Goal: Information Seeking & Learning: Learn about a topic

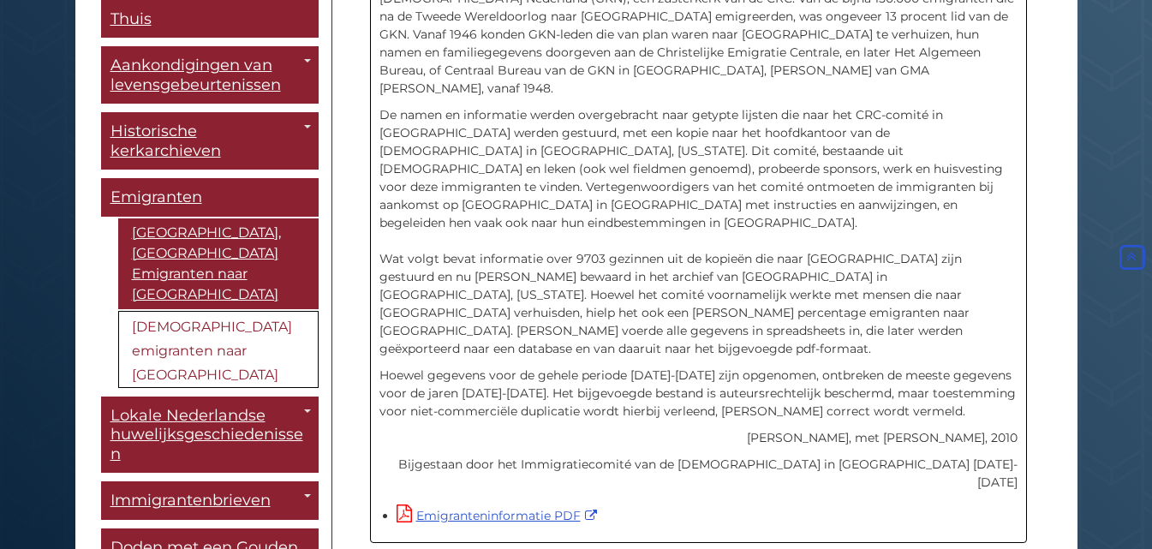
scroll to position [655, 0]
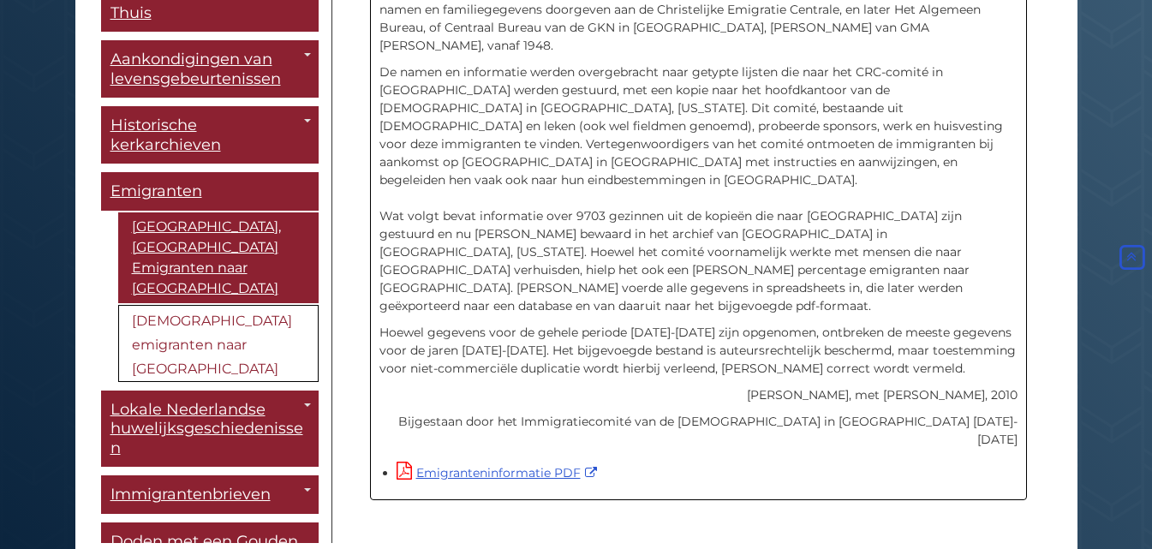
click at [180, 313] on font "[DEMOGRAPHIC_DATA] emigranten naar [GEOGRAPHIC_DATA]" at bounding box center [212, 345] width 160 height 64
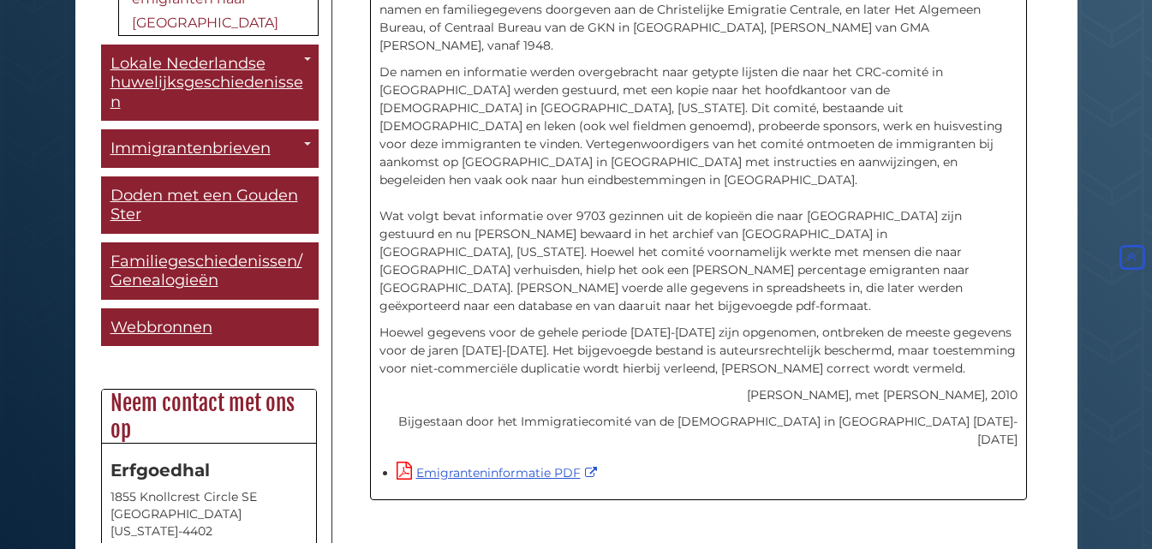
scroll to position [279, 0]
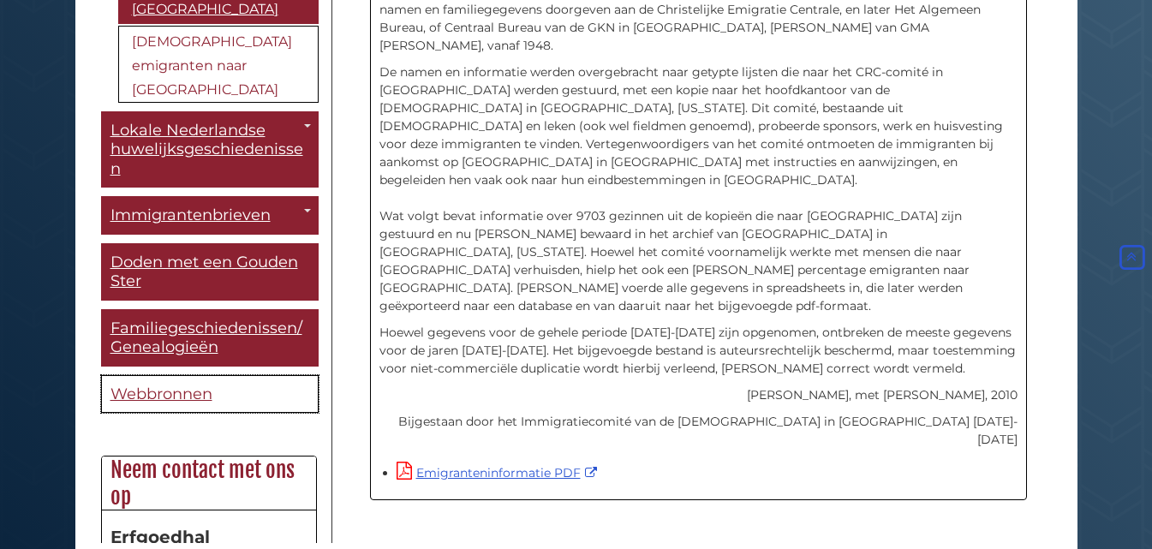
click at [132, 385] on font "Webbronnen" at bounding box center [162, 394] width 102 height 19
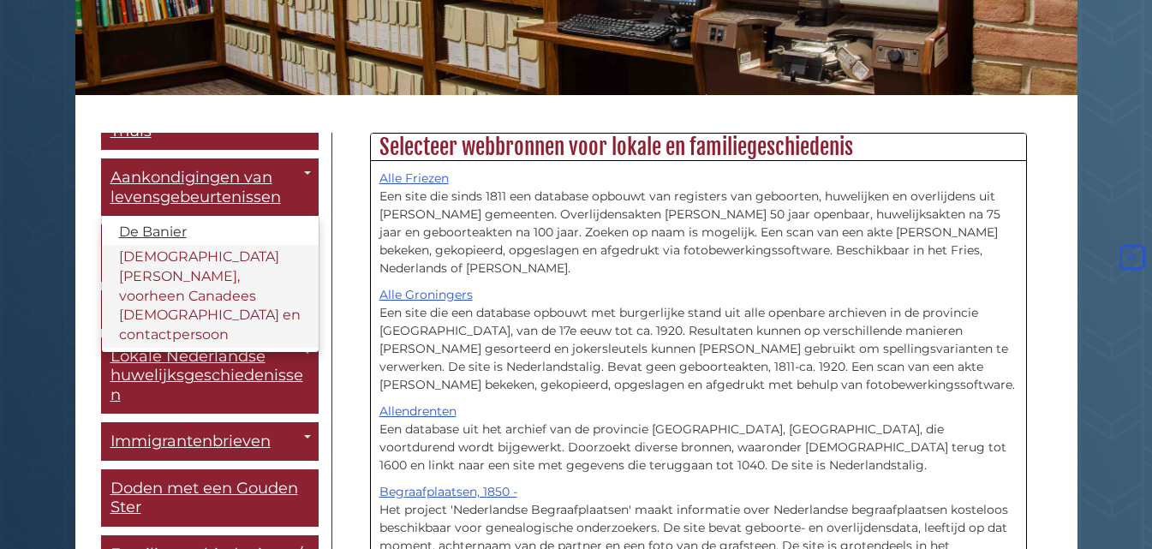
scroll to position [37, 0]
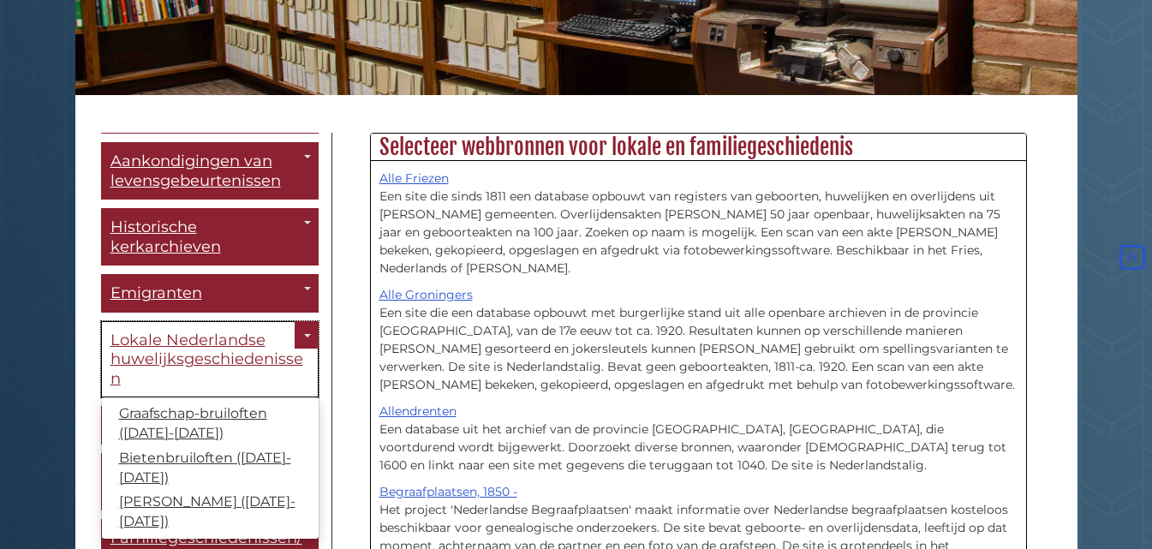
click at [230, 339] on font "Lokale Nederlandse huwelijksgeschiedenissen" at bounding box center [207, 359] width 193 height 57
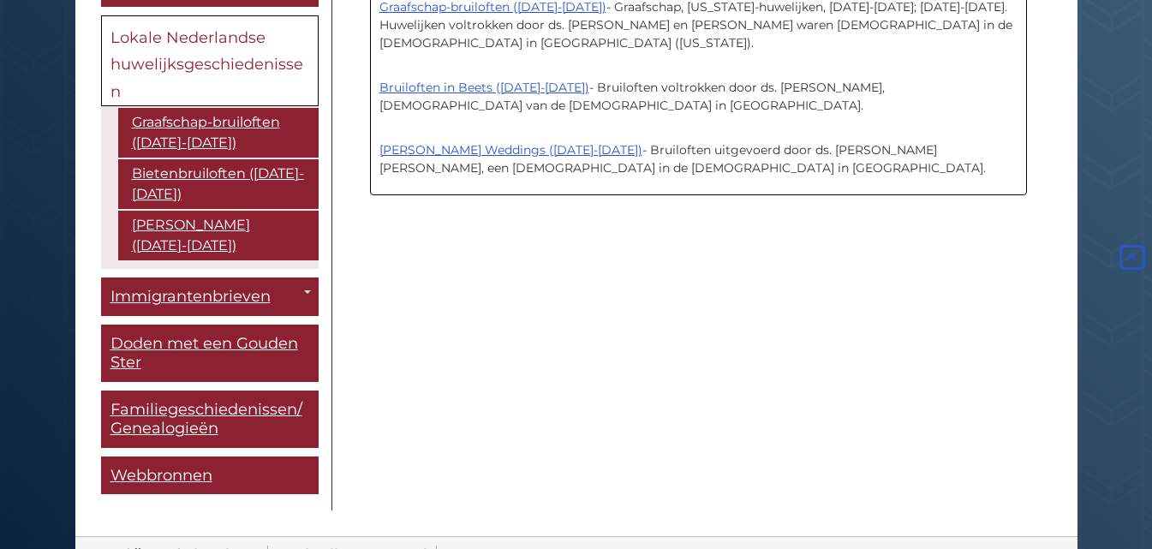
scroll to position [554, 0]
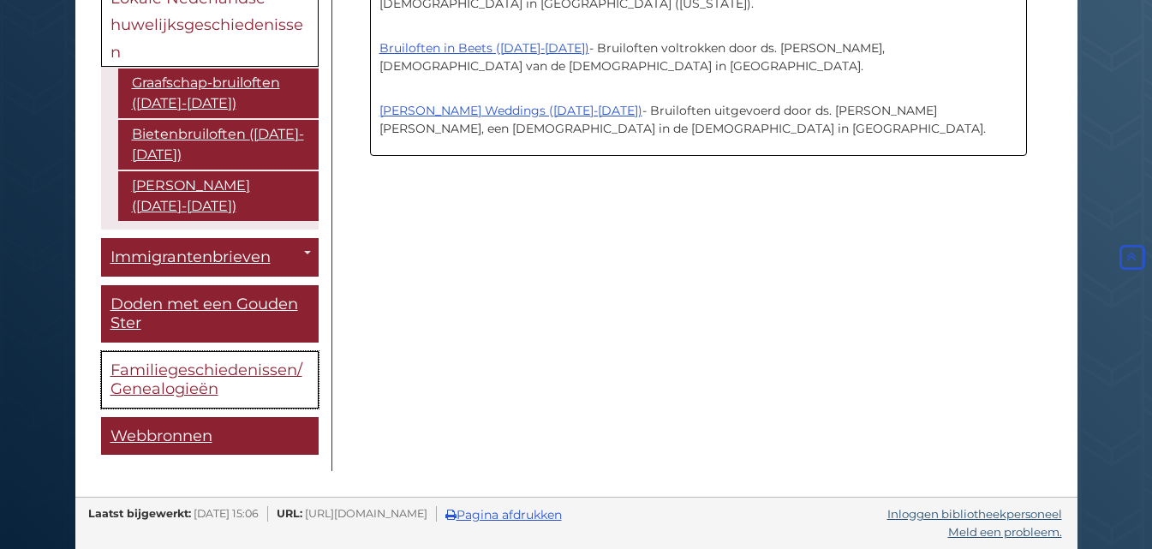
click at [170, 371] on font "Familiegeschiedenissen/Genealogieën" at bounding box center [207, 380] width 192 height 39
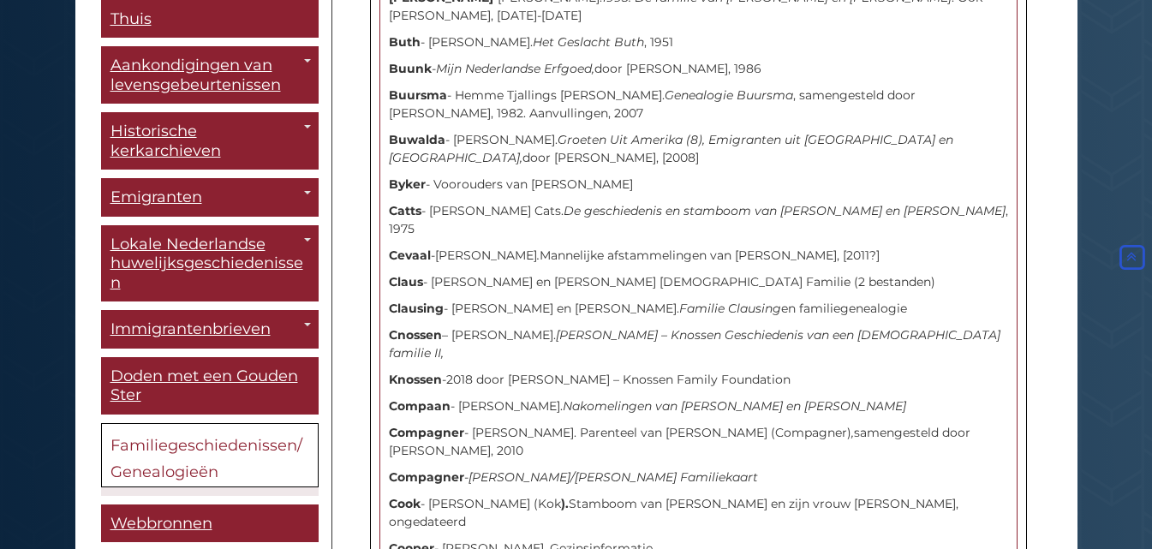
scroll to position [7845, 0]
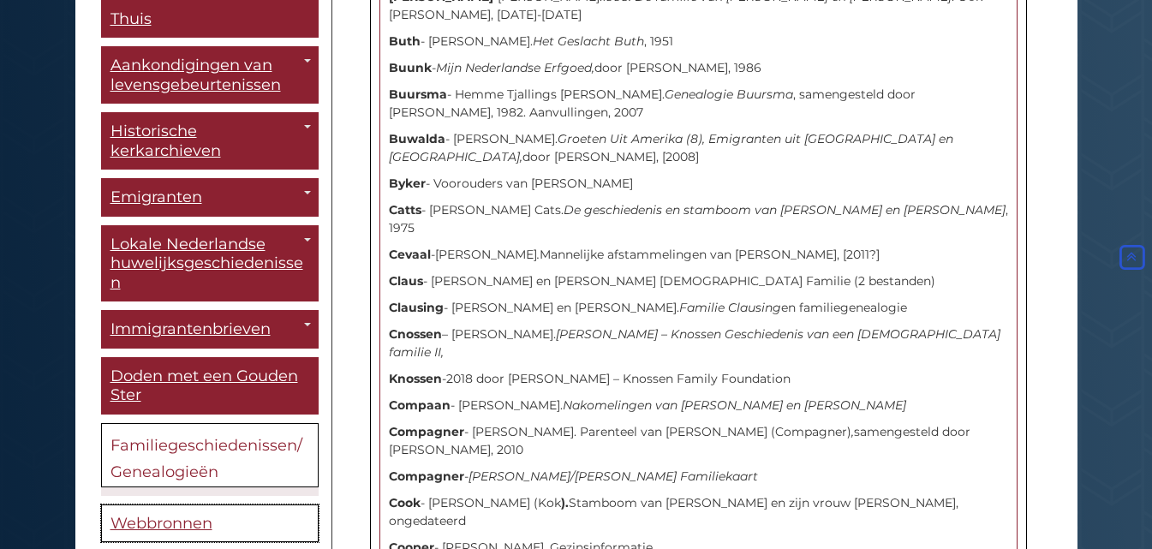
click at [184, 514] on font "Webbronnen" at bounding box center [162, 523] width 102 height 19
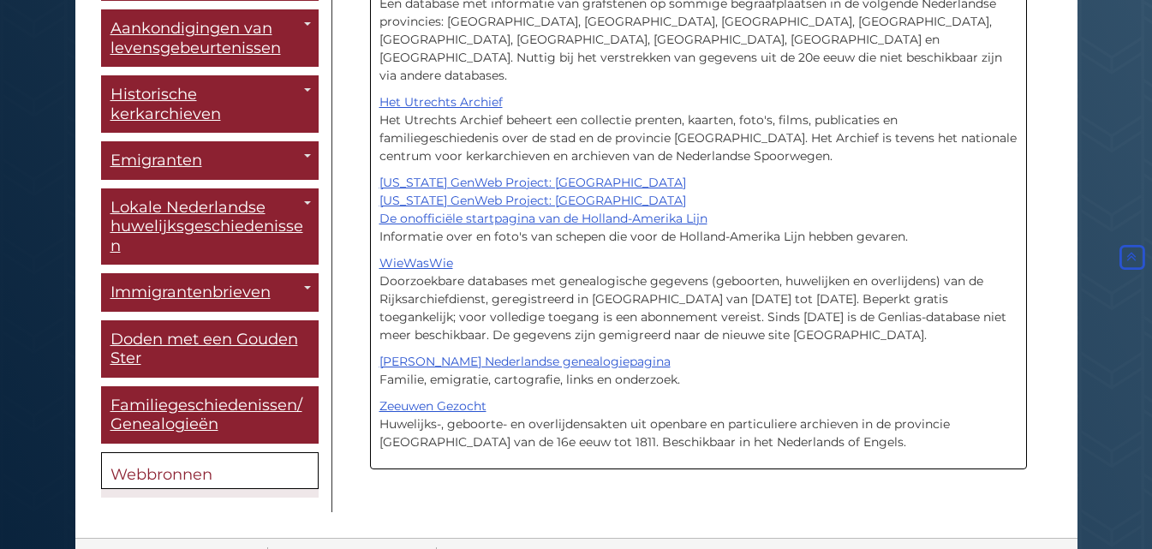
scroll to position [1661, 0]
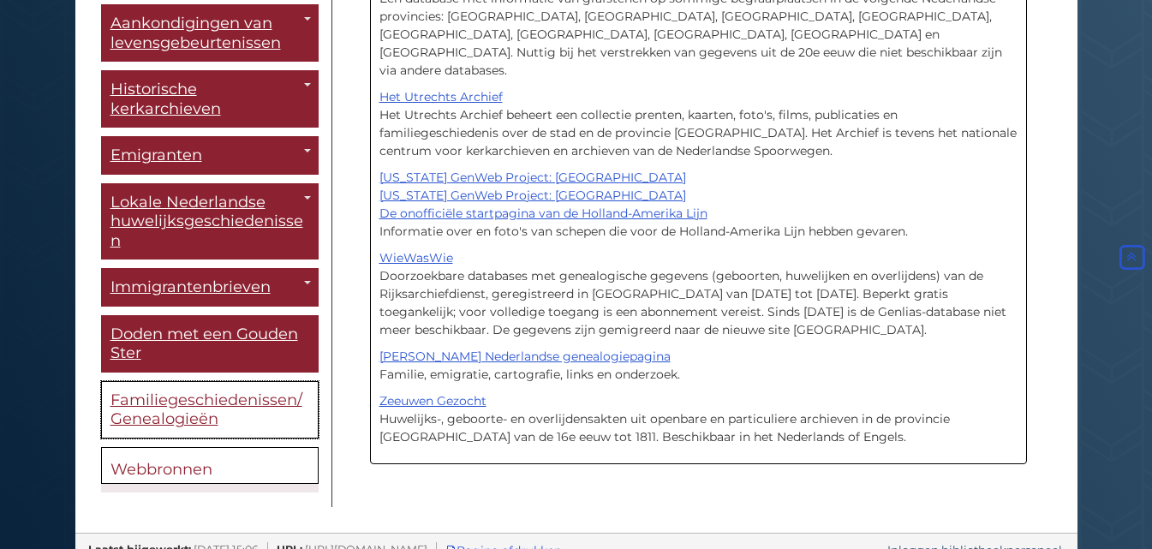
click at [204, 391] on font "Familiegeschiedenissen/Genealogieën" at bounding box center [207, 410] width 192 height 39
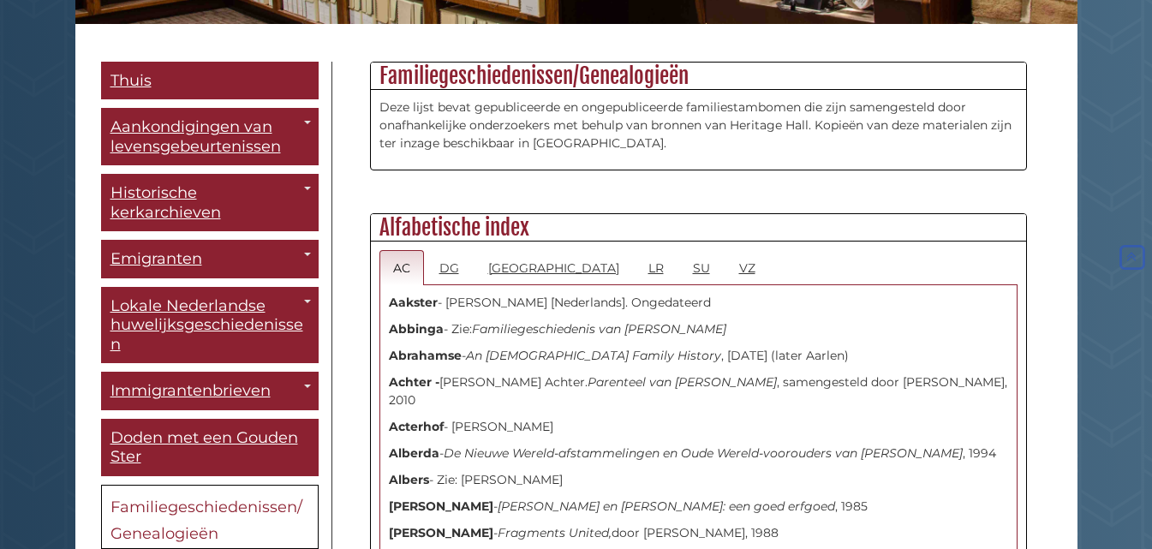
scroll to position [428, 0]
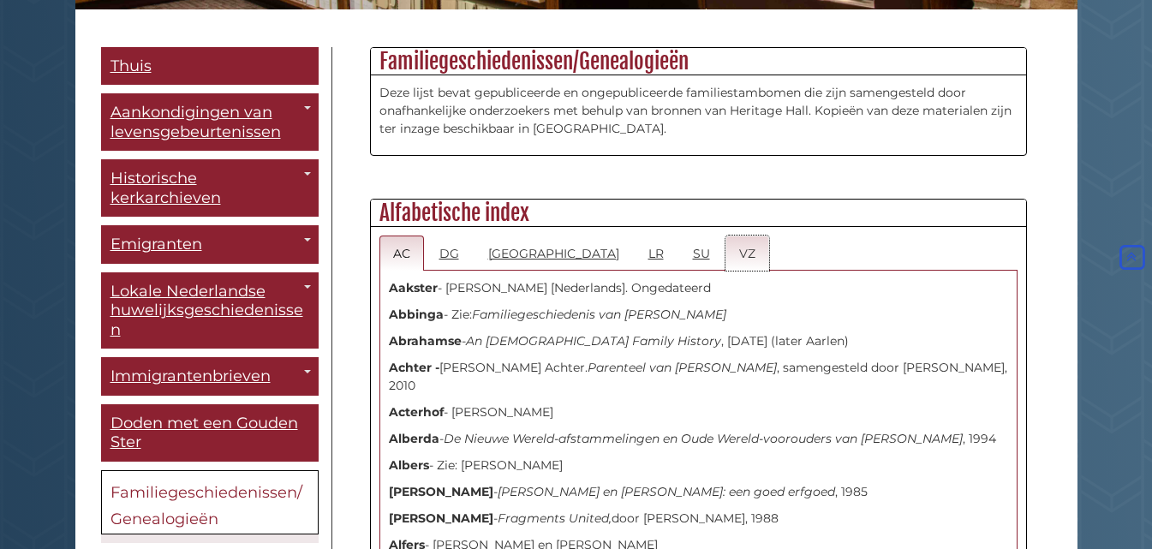
click at [739, 246] on font "VZ" at bounding box center [747, 253] width 16 height 15
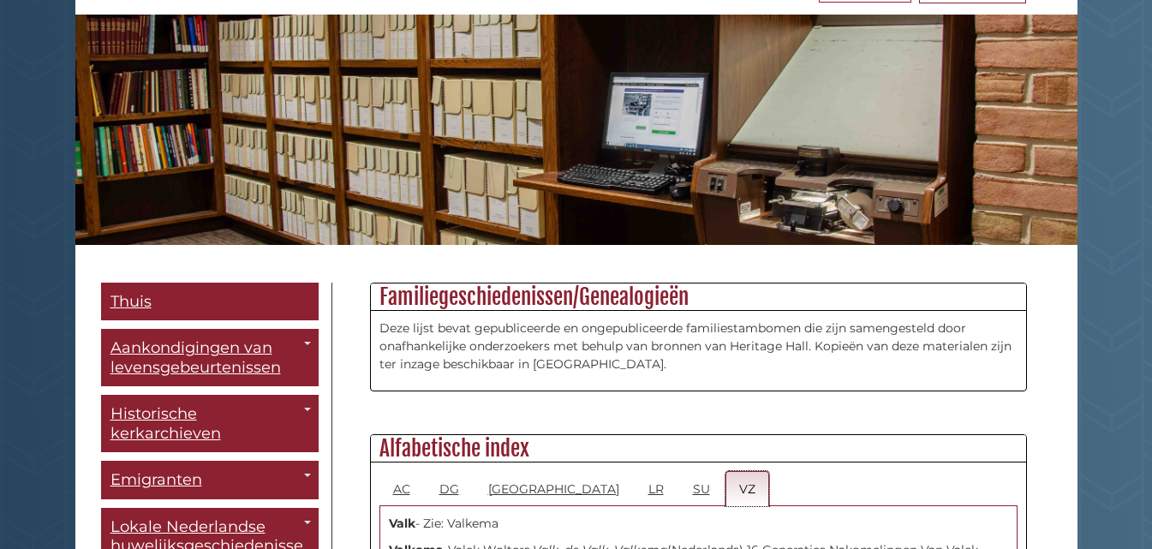
scroll to position [343, 0]
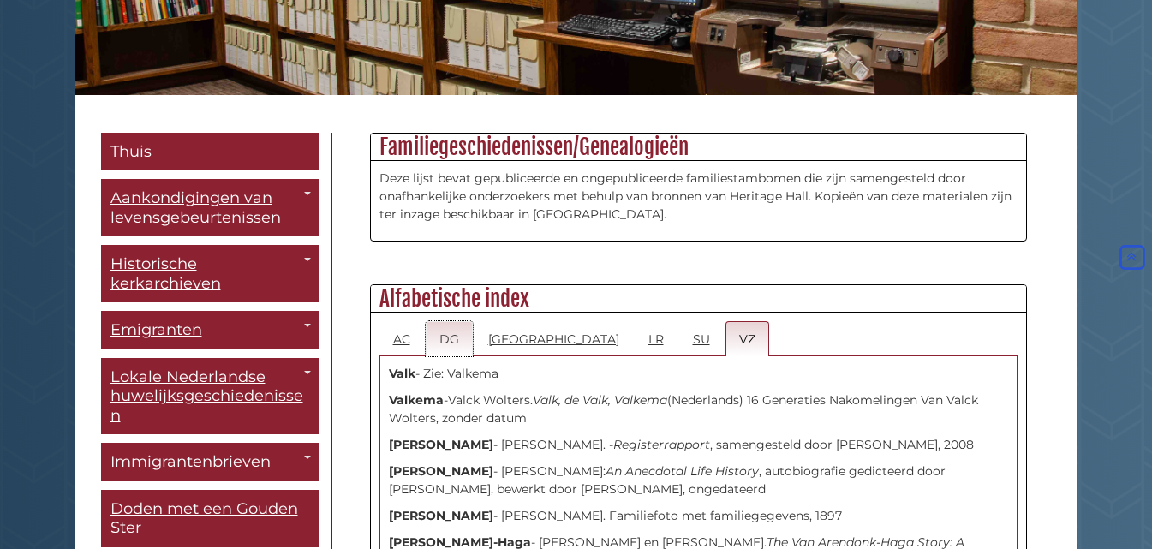
click at [443, 334] on font "DG" at bounding box center [450, 339] width 20 height 15
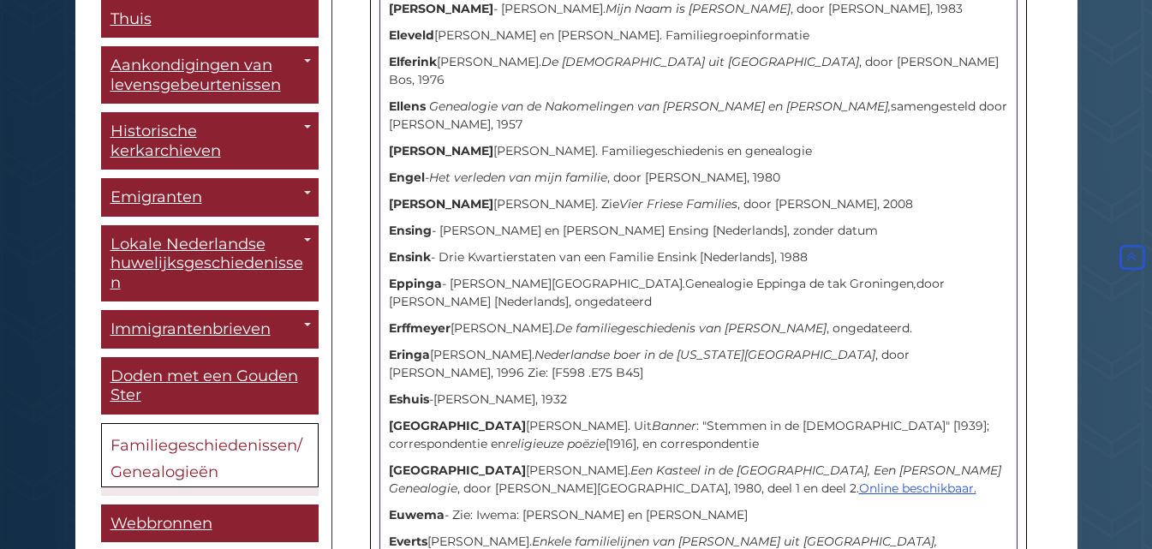
scroll to position [6676, 0]
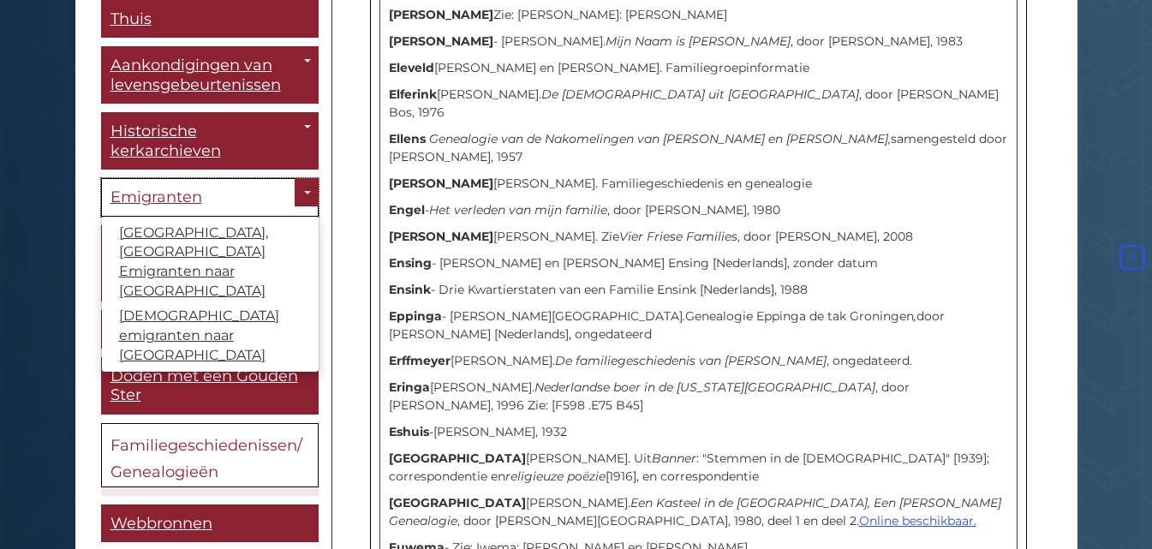
click at [153, 190] on font "Emigranten" at bounding box center [157, 197] width 92 height 19
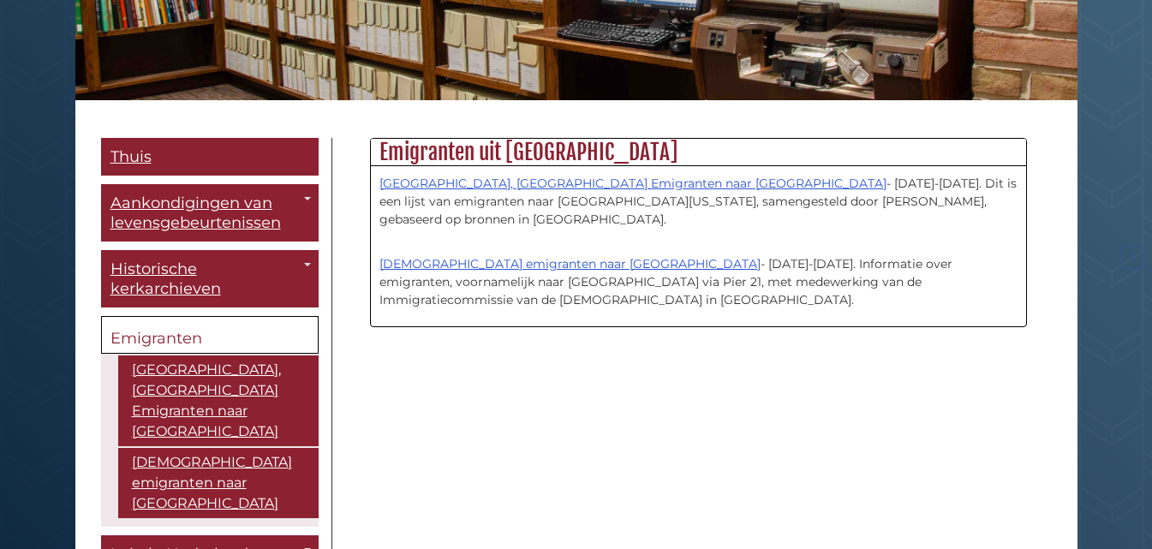
scroll to position [343, 0]
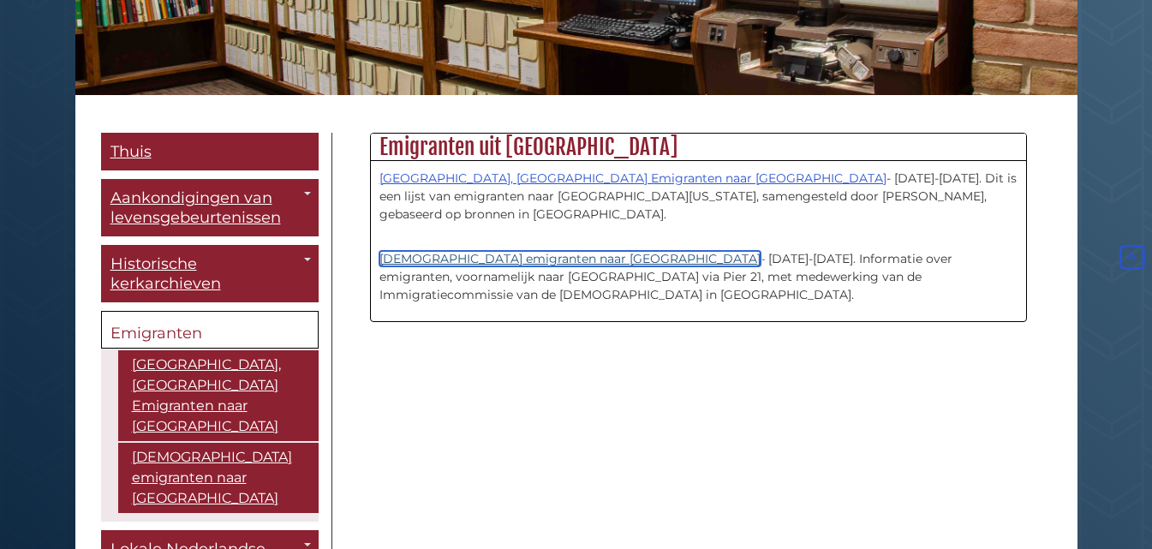
click at [480, 251] on font "[DEMOGRAPHIC_DATA] emigranten naar [GEOGRAPHIC_DATA]" at bounding box center [570, 258] width 381 height 15
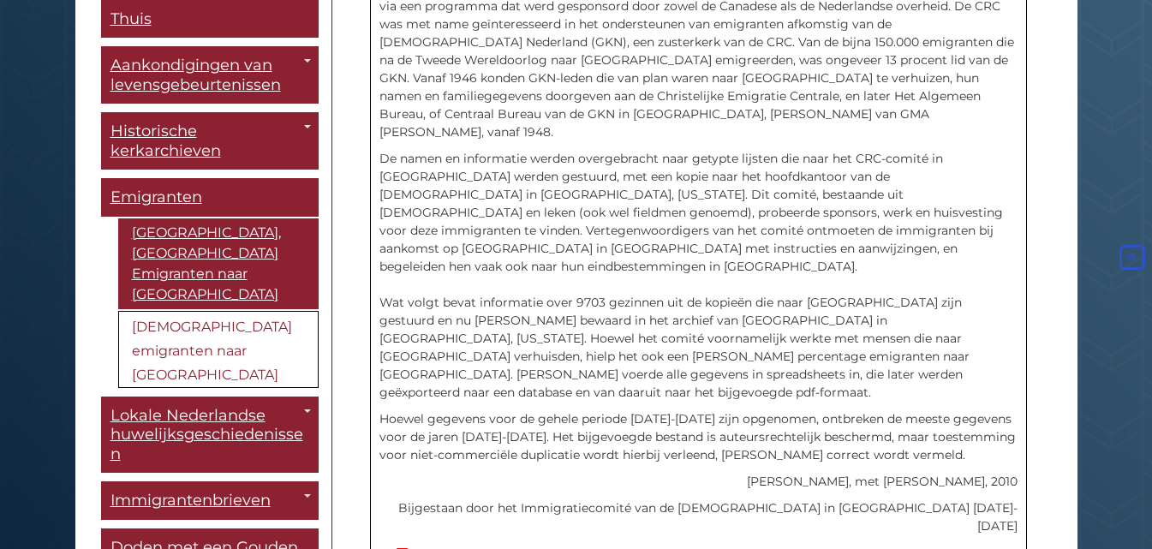
scroll to position [655, 0]
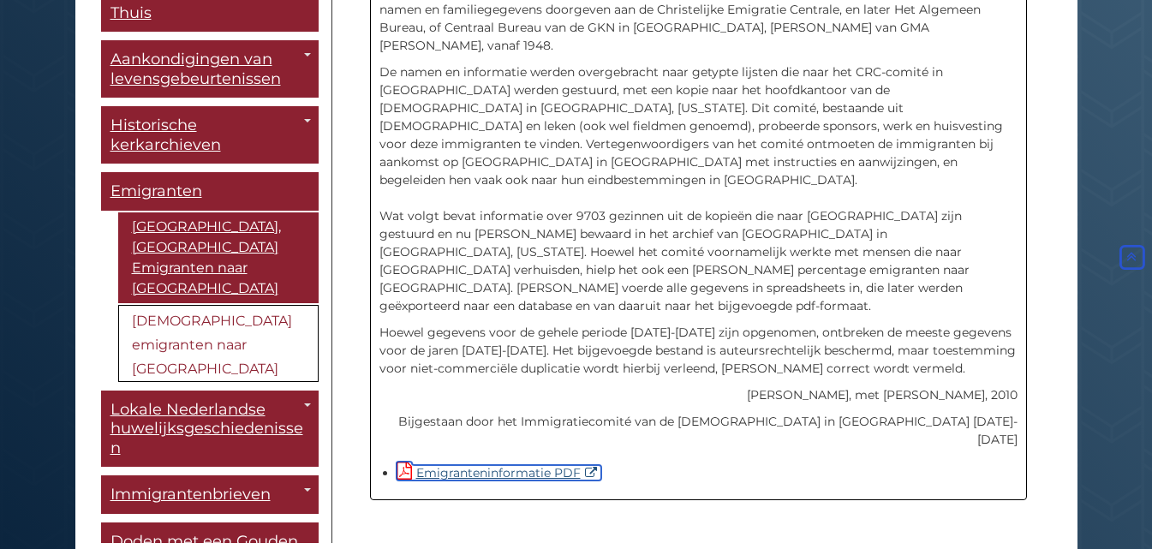
click at [500, 465] on font "Emigranteninformatie PDF" at bounding box center [498, 472] width 165 height 15
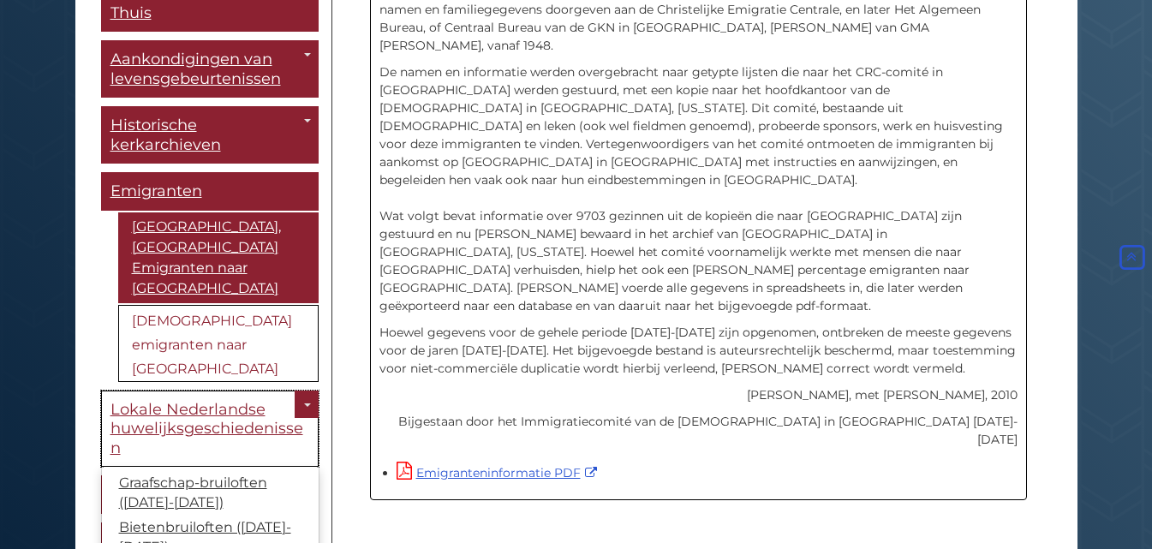
click at [183, 400] on font "Lokale Nederlandse huwelijksgeschiedenissen" at bounding box center [207, 428] width 193 height 57
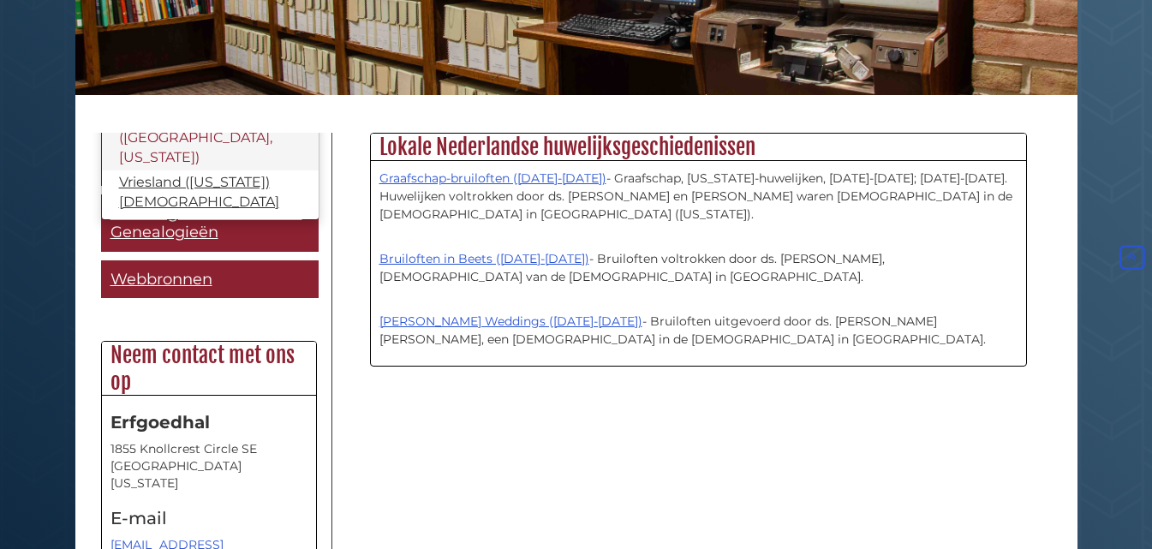
scroll to position [563, 0]
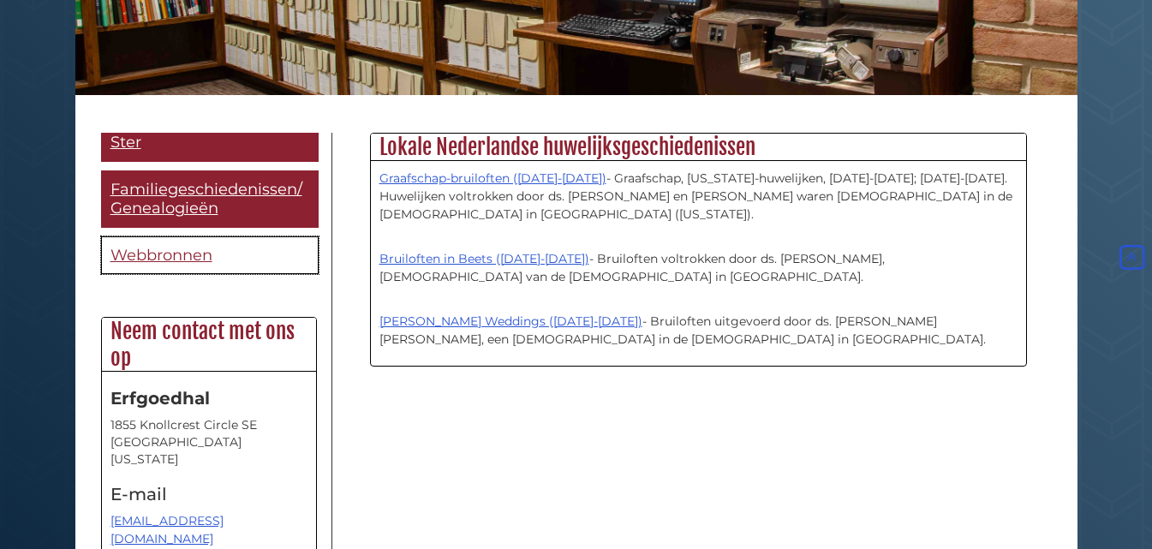
click at [158, 250] on font "Webbronnen" at bounding box center [162, 255] width 102 height 19
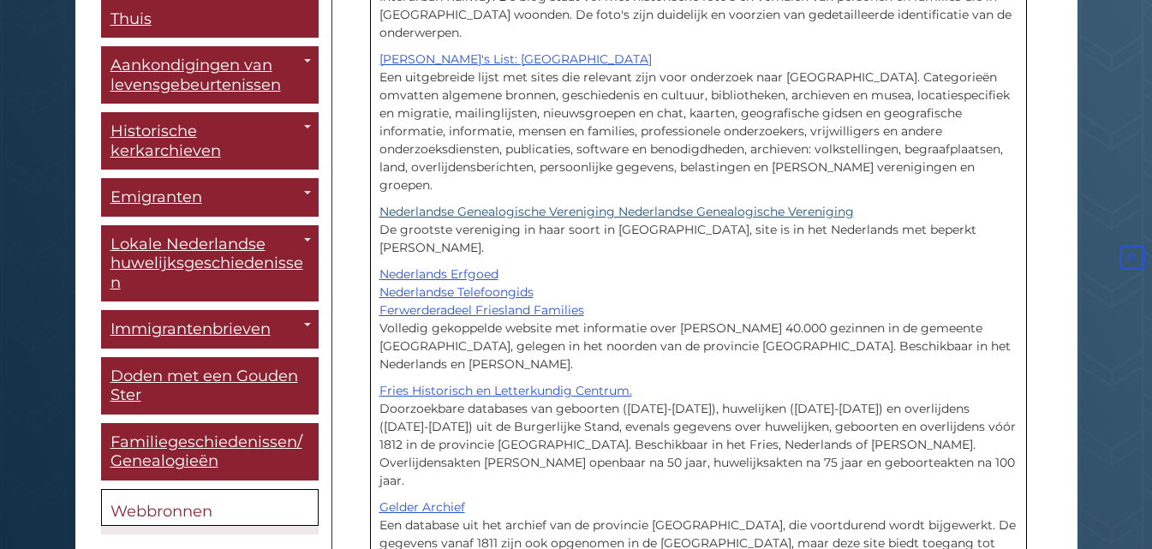
scroll to position [1028, 0]
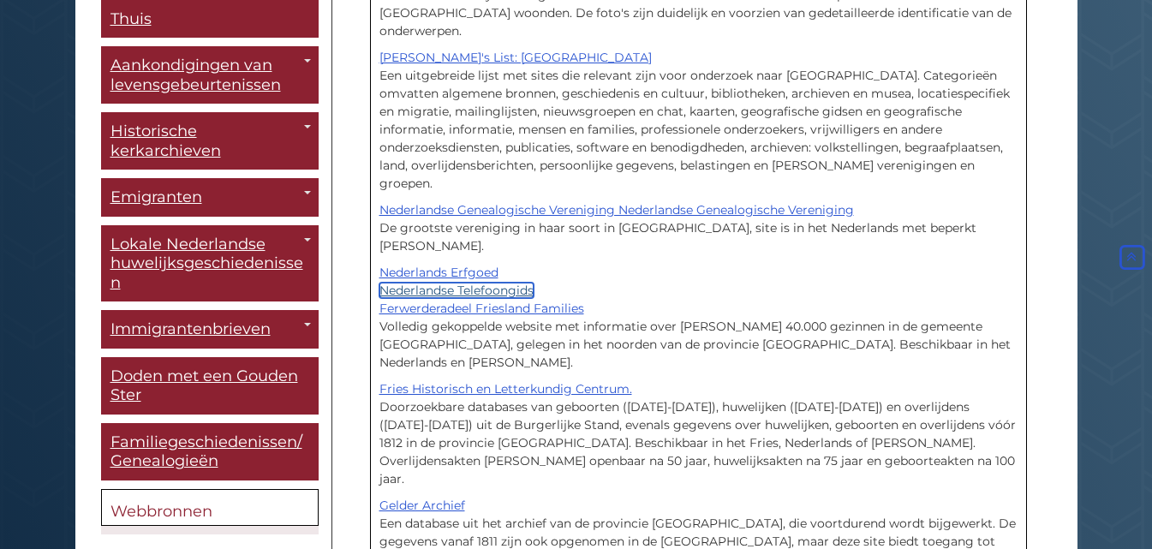
click at [435, 283] on font "Nederlandse Telefoongids" at bounding box center [457, 290] width 154 height 15
